Goal: Task Accomplishment & Management: Complete application form

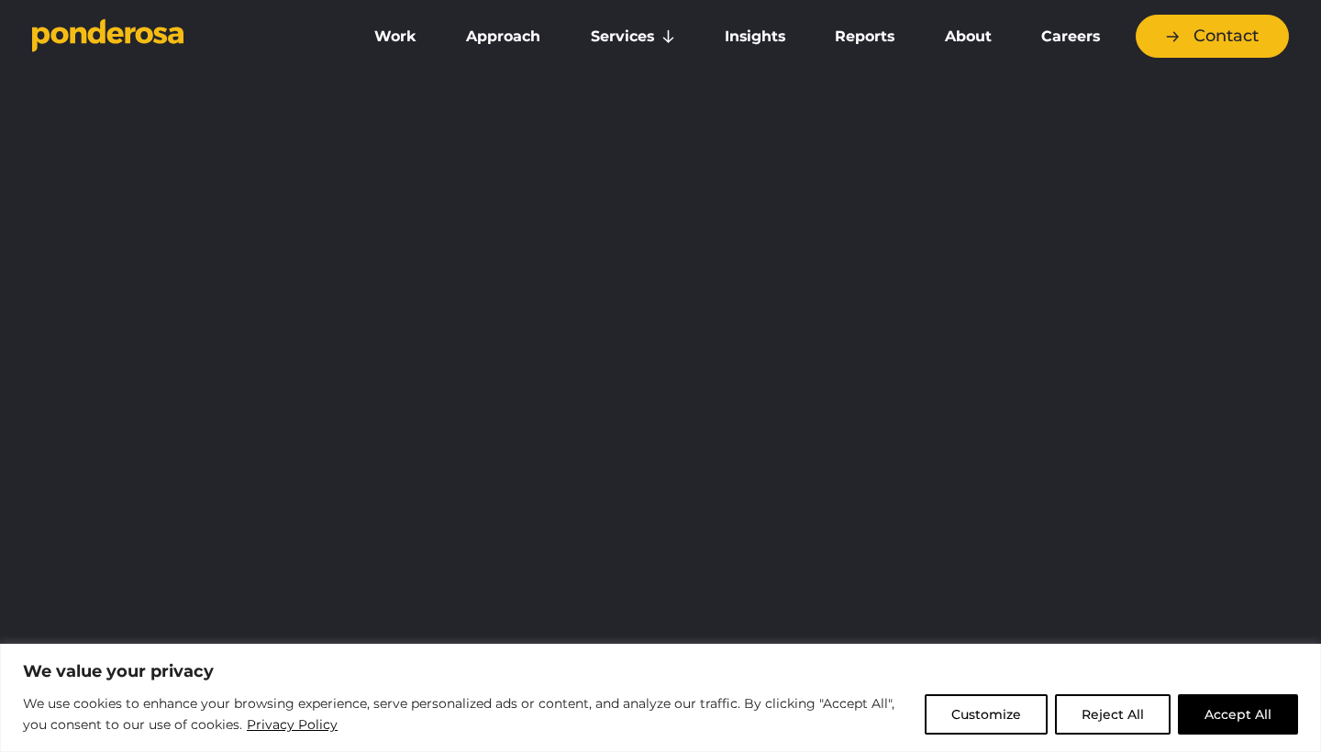
click at [1231, 717] on button "Accept All" at bounding box center [1238, 714] width 120 height 40
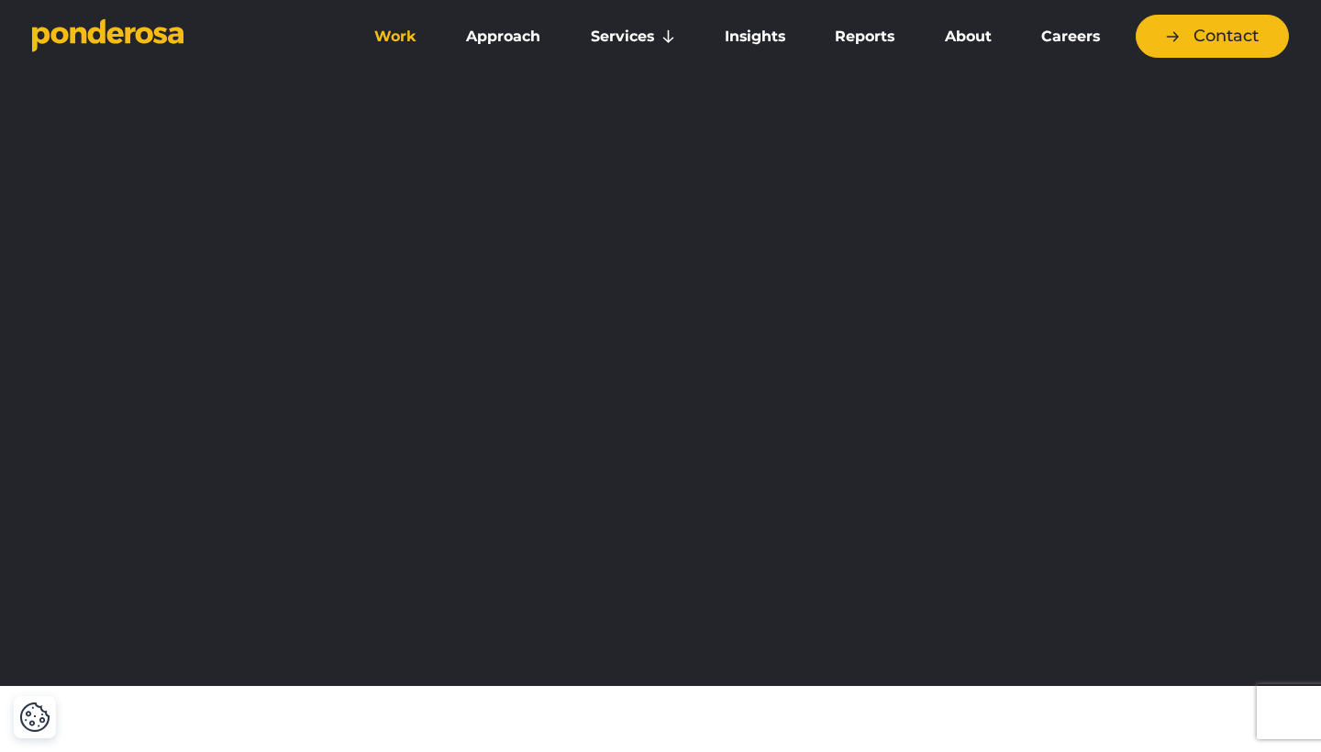
click at [395, 39] on link "Work" at bounding box center [395, 36] width 84 height 39
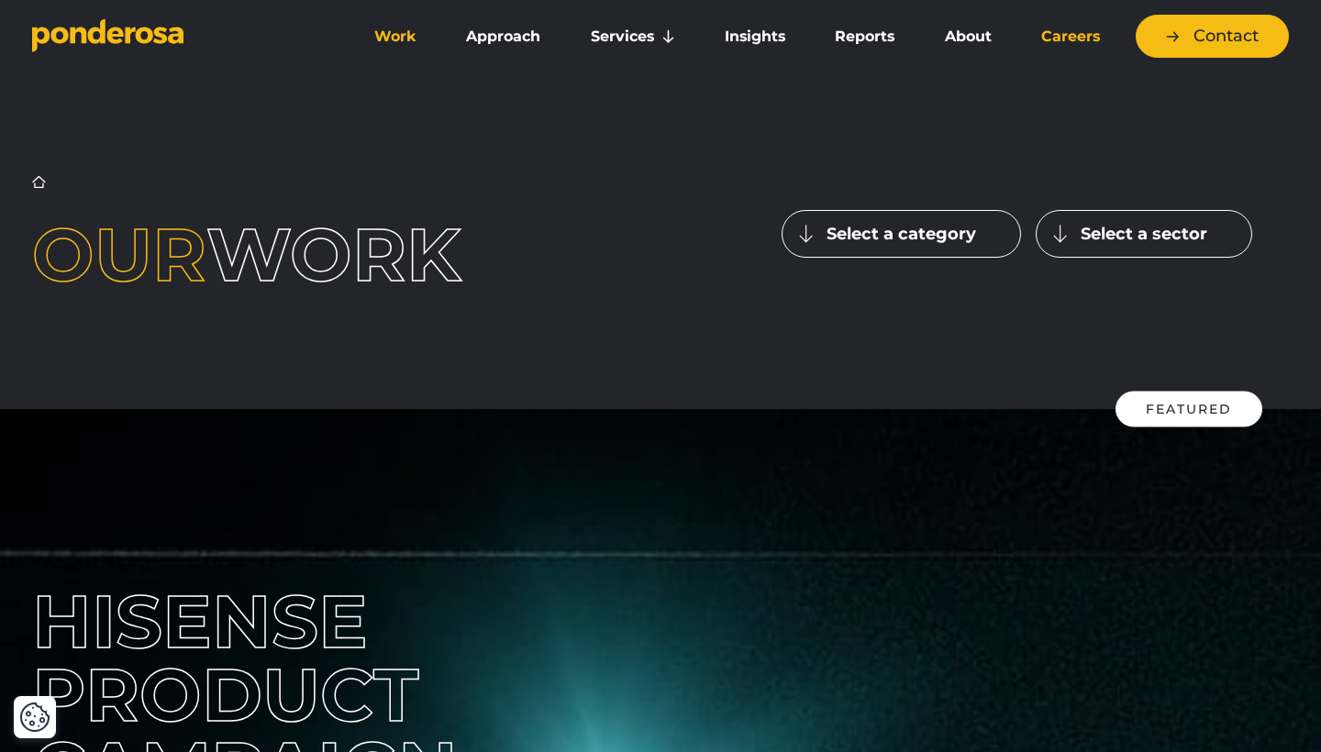
click at [1067, 50] on link "Careers" at bounding box center [1070, 36] width 101 height 39
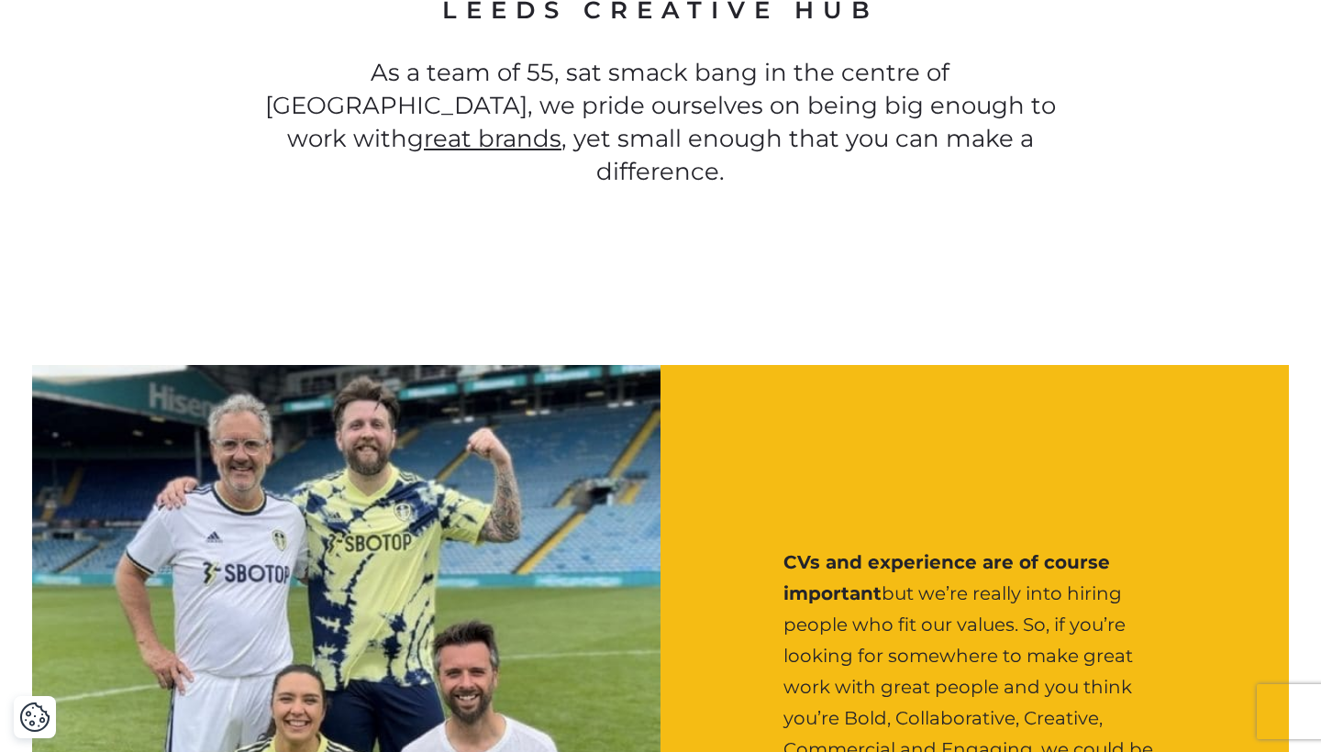
scroll to position [1824, 0]
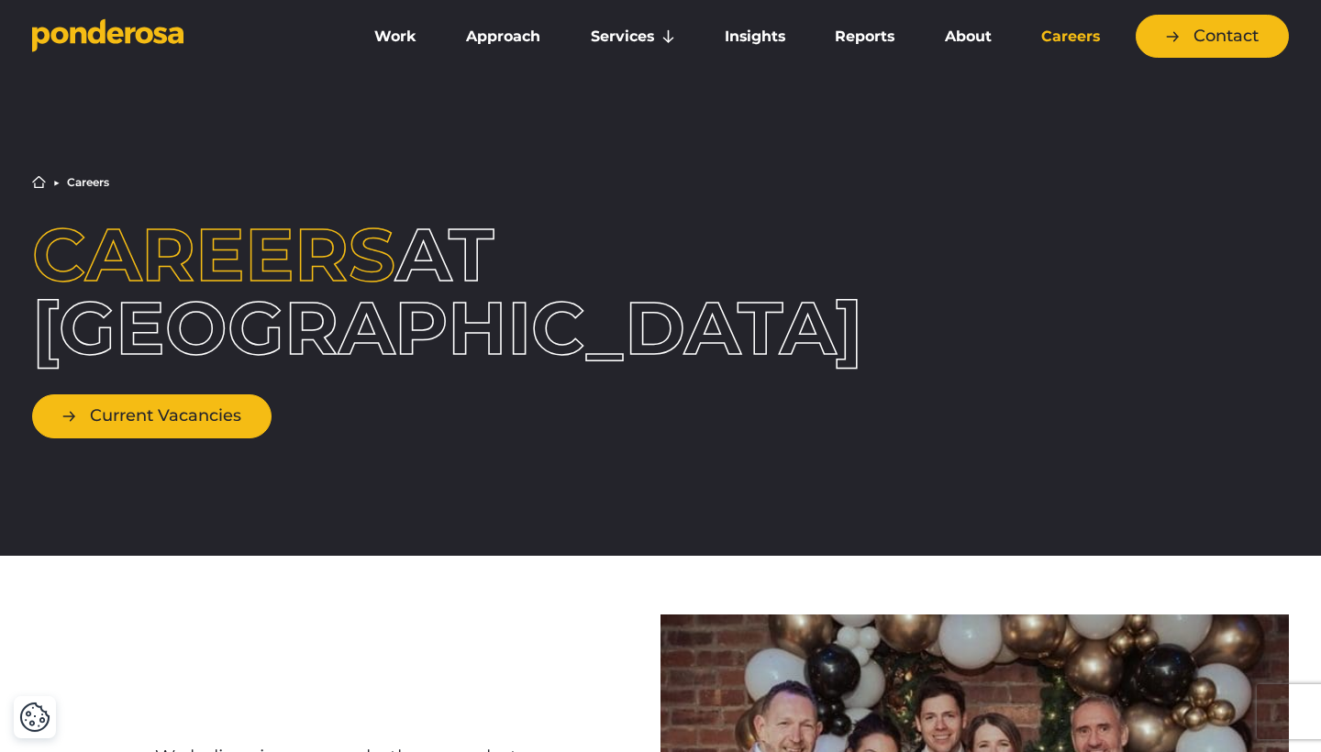
click at [115, 431] on link "Current Vacancies" at bounding box center [151, 415] width 239 height 43
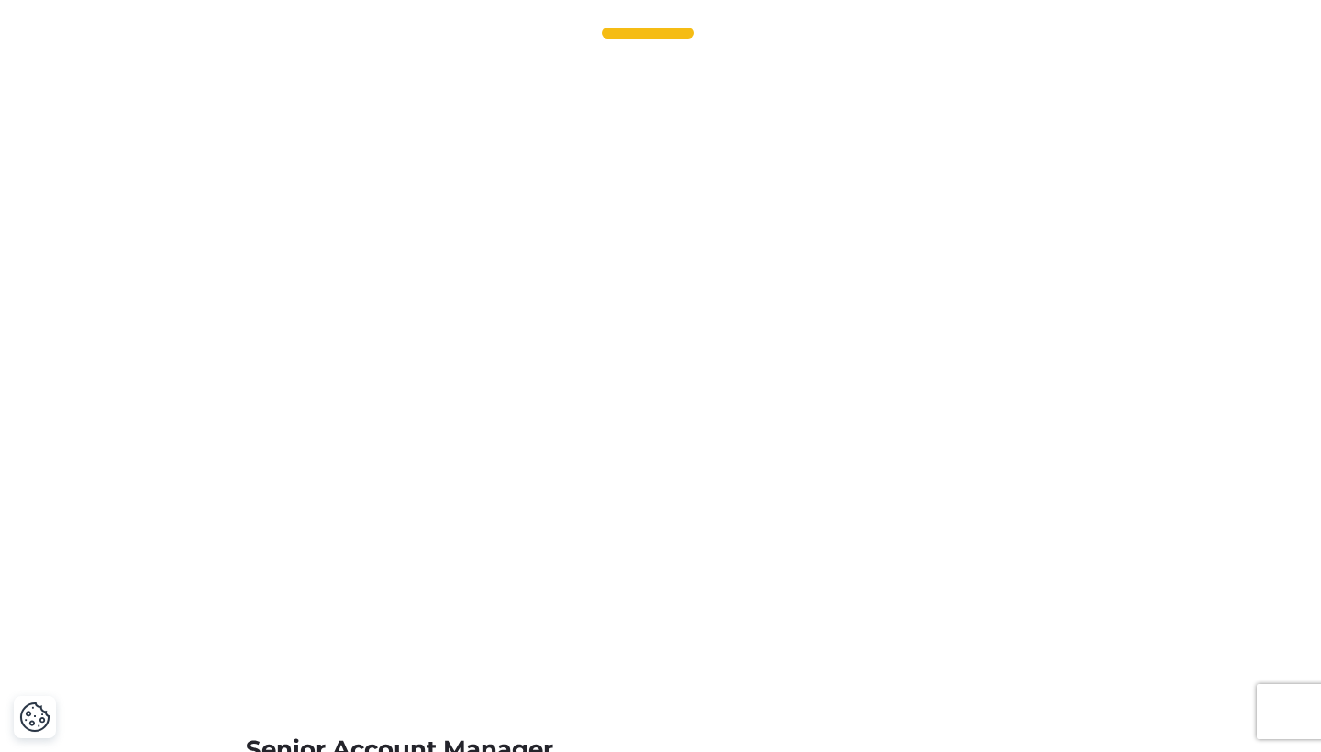
scroll to position [5561, 0]
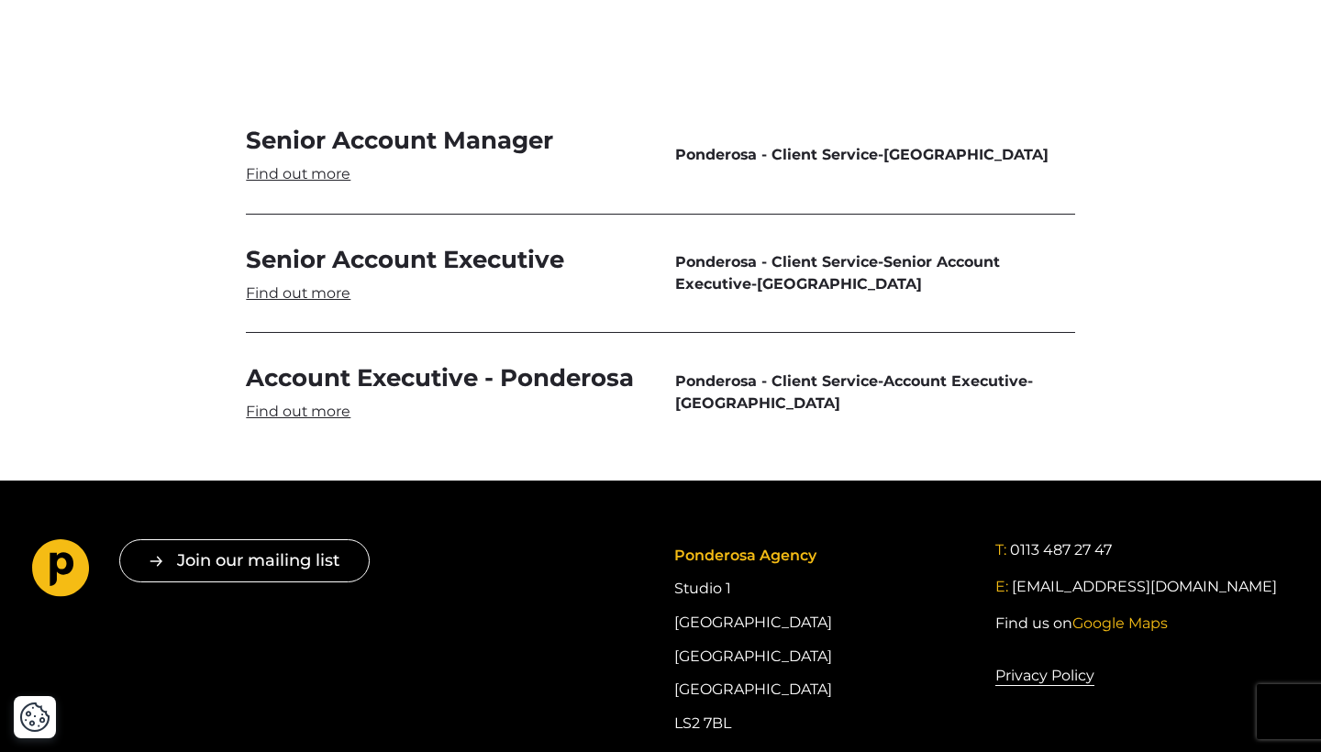
click at [297, 125] on link "Senior Account Manager" at bounding box center [446, 155] width 400 height 60
